Goal: Answer question/provide support: Ask a question

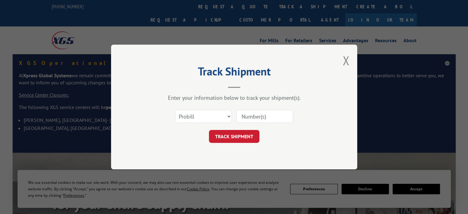
click at [214, 118] on select "Select category... Probill BOL PO" at bounding box center [203, 116] width 57 height 13
select select "bol"
click at [175, 110] on select "Select category... Probill BOL PO" at bounding box center [203, 116] width 57 height 13
click at [259, 113] on input at bounding box center [265, 116] width 57 height 13
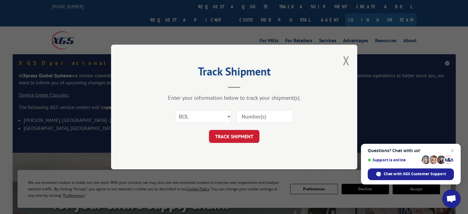
paste input "814675"
type input "814675"
click at [240, 138] on button "TRACK SHIPMENT" at bounding box center [234, 136] width 51 height 13
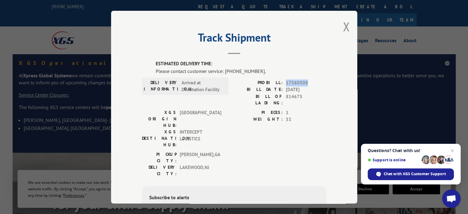
drag, startPoint x: 284, startPoint y: 81, endPoint x: 303, endPoint y: 80, distance: 19.7
click at [303, 80] on span "17560508" at bounding box center [306, 82] width 41 height 7
copy span "17560508"
click at [394, 172] on span "Chat with XGS Customer Support" at bounding box center [415, 174] width 62 height 6
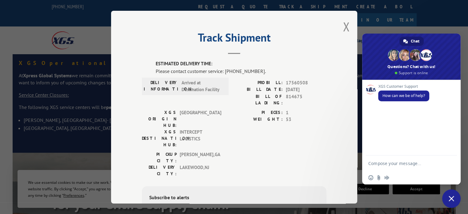
click at [391, 162] on textarea "Compose your message..." at bounding box center [406, 163] width 74 height 15
type textarea "HI"
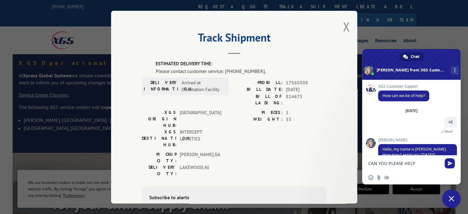
scroll to position [12, 0]
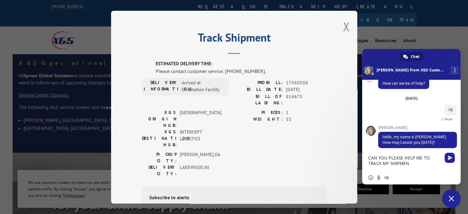
type textarea "CAN YOU PLEASE HELP ME TO TRACK MY SHIPMENT"
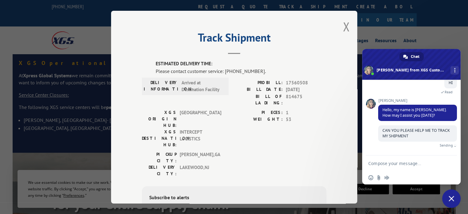
scroll to position [34, 0]
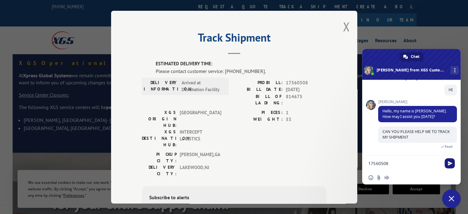
type textarea "17560508"
click at [450, 164] on span "Send" at bounding box center [450, 163] width 5 height 5
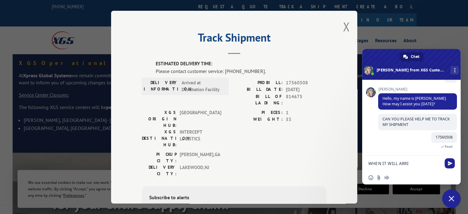
scroll to position [59, 0]
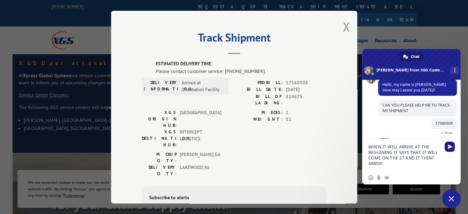
type textarea "WHEN IT WILL ARRIVE AT THE BEGGINING IT SAYS THAT IT WILL COME ON THE 27 AND IT…"
click at [447, 151] on span "Send" at bounding box center [450, 147] width 10 height 10
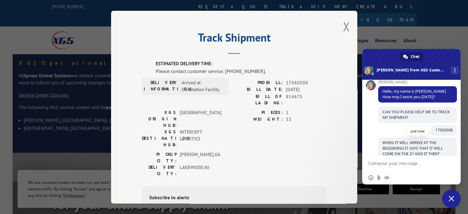
scroll to position [89, 0]
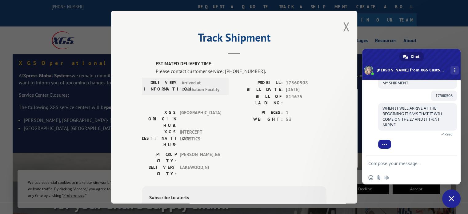
click at [395, 161] on textarea "Compose your message..." at bounding box center [406, 163] width 74 height 15
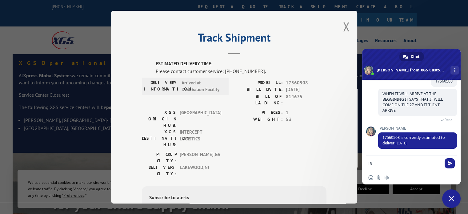
type textarea "I"
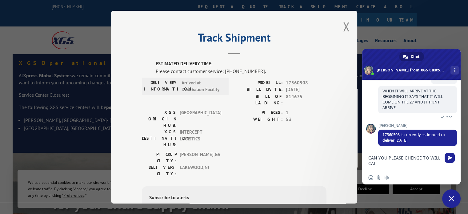
type textarea "CAN YOU PLEASE CHENGE TO WILL CALL"
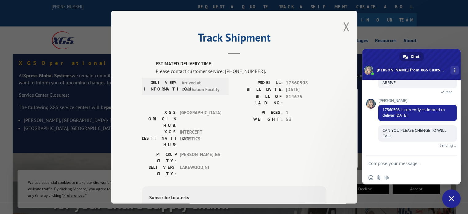
scroll to position [125, 0]
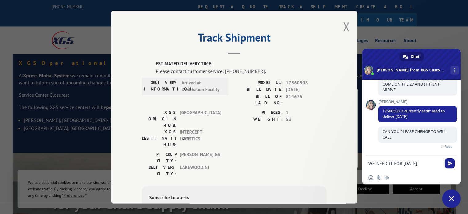
type textarea "WE NEED IT FOR [DATE]"
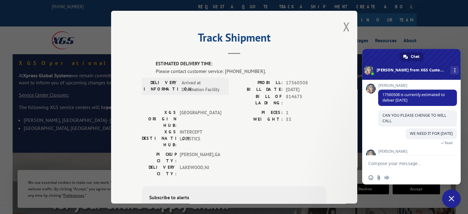
scroll to position [165, 0]
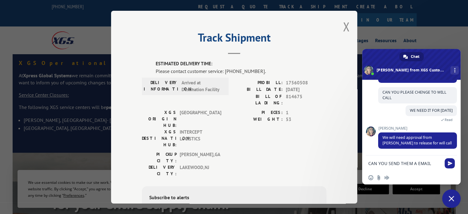
type textarea "CAN YOU SEND THEM A EMAIL"
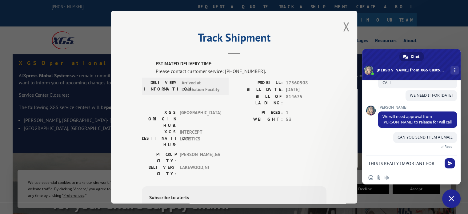
scroll to position [186, 0]
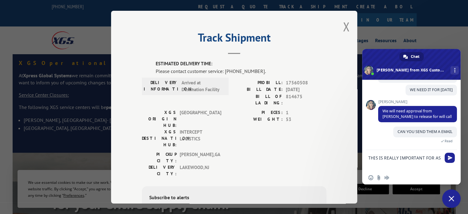
type textarea "THIS IS REALLY IMPORTANT FOR AS"
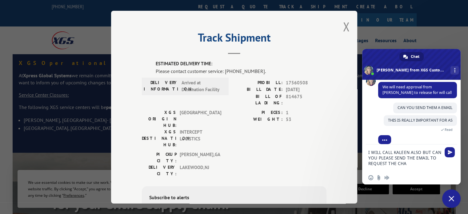
scroll to position [238, 0]
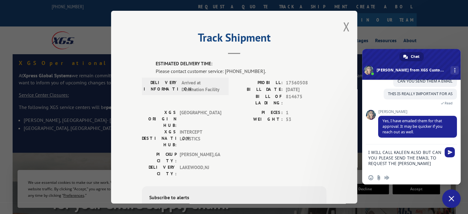
type textarea "I WILL CALL KALEEN ALSO BUT CAN YOU PLEASE SEND THE EMAIL TO REQUEST THE CHANGE"
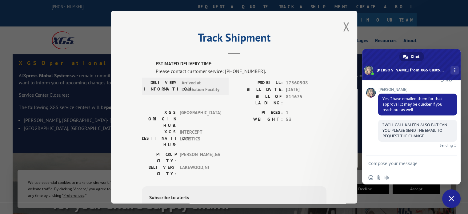
scroll to position [253, 0]
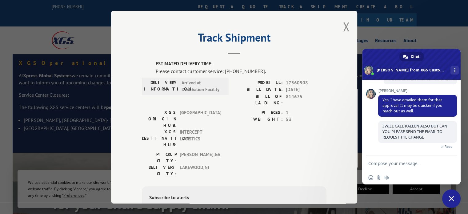
click at [401, 162] on textarea "Compose your message..." at bounding box center [406, 163] width 74 height 15
type textarea "THANK YOU"
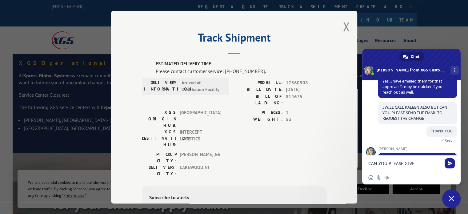
scroll to position [293, 0]
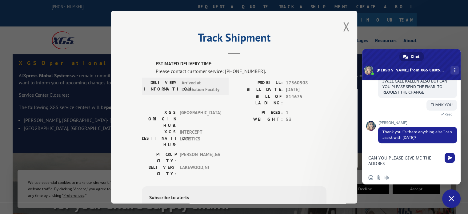
type textarea "CAN YOU PLEASE GIVE ME THE ADDRESS"
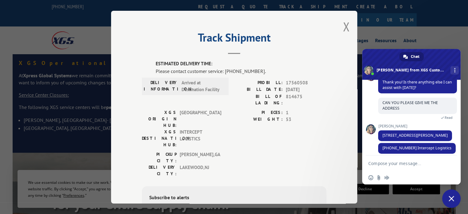
scroll to position [349, 0]
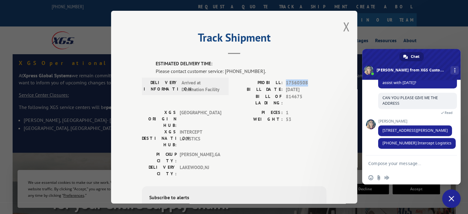
drag, startPoint x: 309, startPoint y: 83, endPoint x: 284, endPoint y: 82, distance: 25.0
click at [286, 82] on span "17560508" at bounding box center [306, 82] width 41 height 7
click at [343, 26] on button "Close modal" at bounding box center [346, 26] width 7 height 16
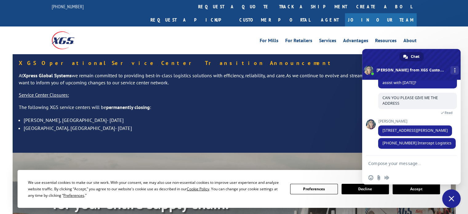
click at [411, 162] on textarea "Compose your message..." at bounding box center [406, 163] width 74 height 15
type textarea "THANK YOU"
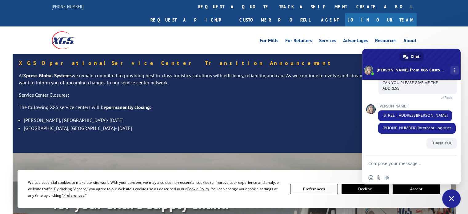
scroll to position [365, 0]
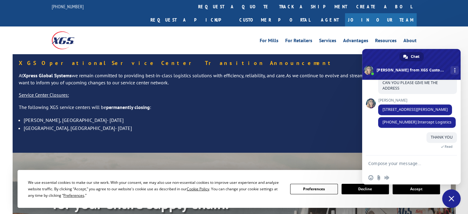
click at [451, 197] on span "Close chat" at bounding box center [452, 199] width 6 height 6
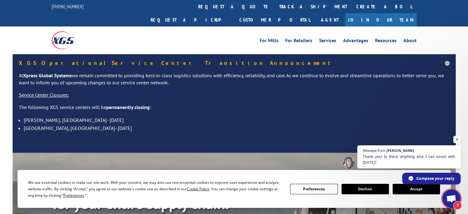
scroll to position [371, 0]
click at [451, 201] on span "Open chat" at bounding box center [452, 199] width 10 height 9
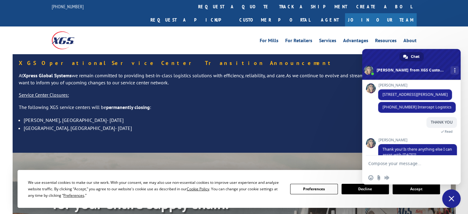
scroll to position [392, 0]
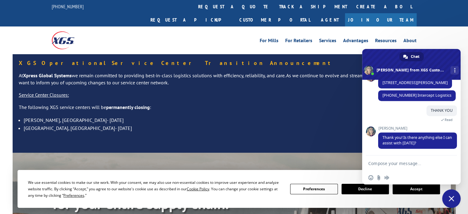
click at [426, 54] on div "XGS Operational Service Center Transition Announcement At Xpress Global Systems…" at bounding box center [234, 103] width 443 height 99
